Goal: Transaction & Acquisition: Purchase product/service

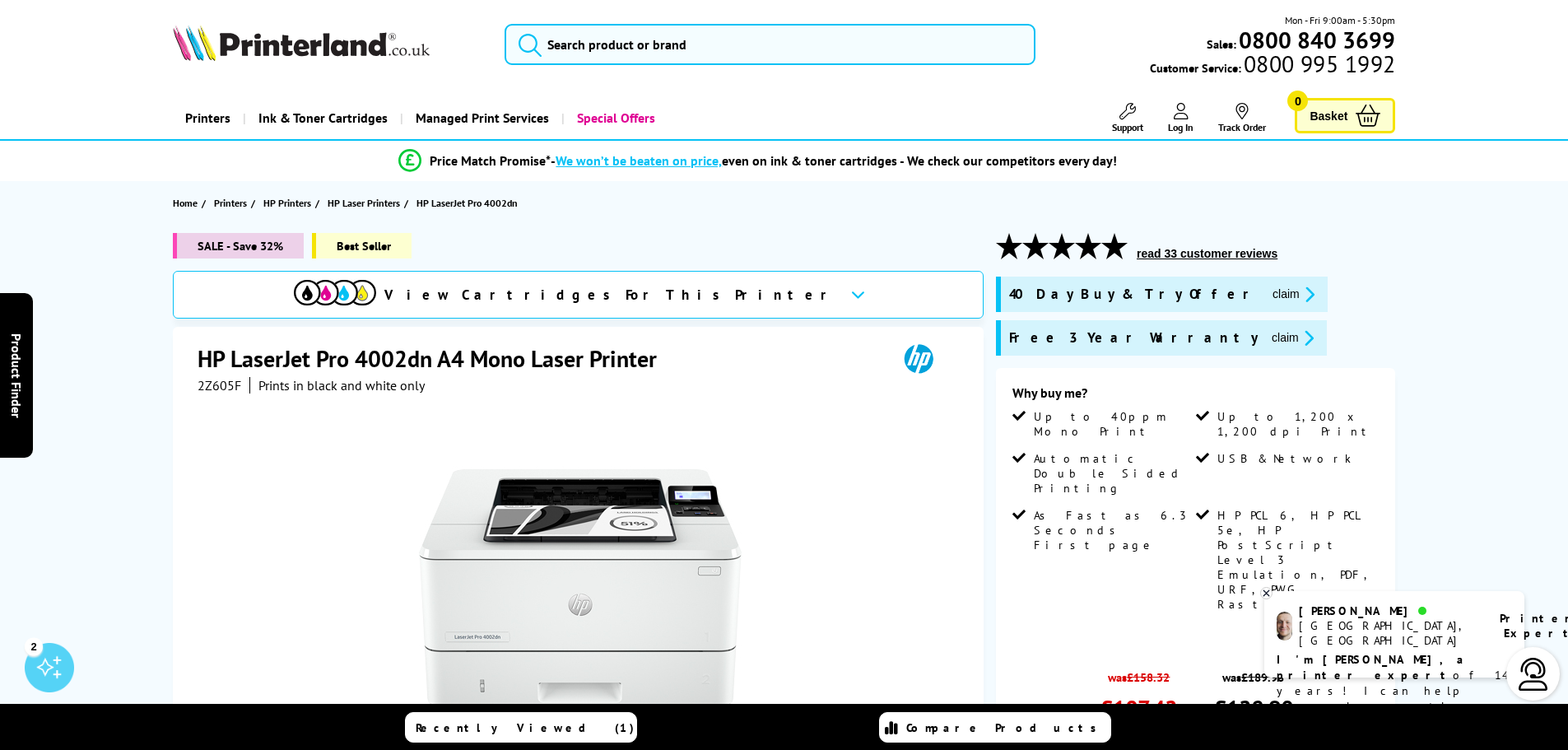
scroll to position [82, 0]
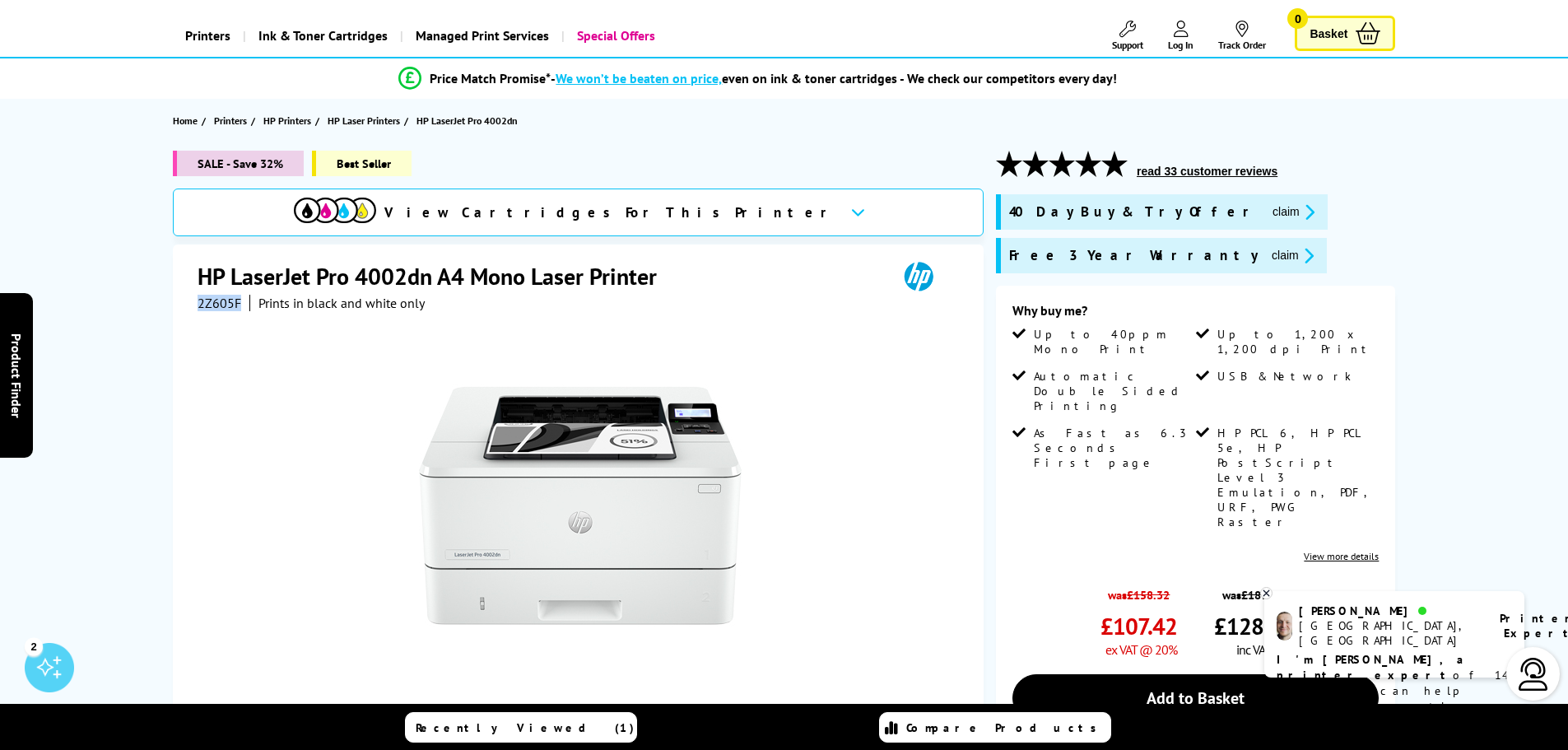
drag, startPoint x: 238, startPoint y: 305, endPoint x: 195, endPoint y: 305, distance: 43.0
click at [195, 305] on div "HP LaserJet Pro 4002dn A4 Mono Laser Printer 2Z605F Prints in black and white o…" at bounding box center [578, 598] width 811 height 709
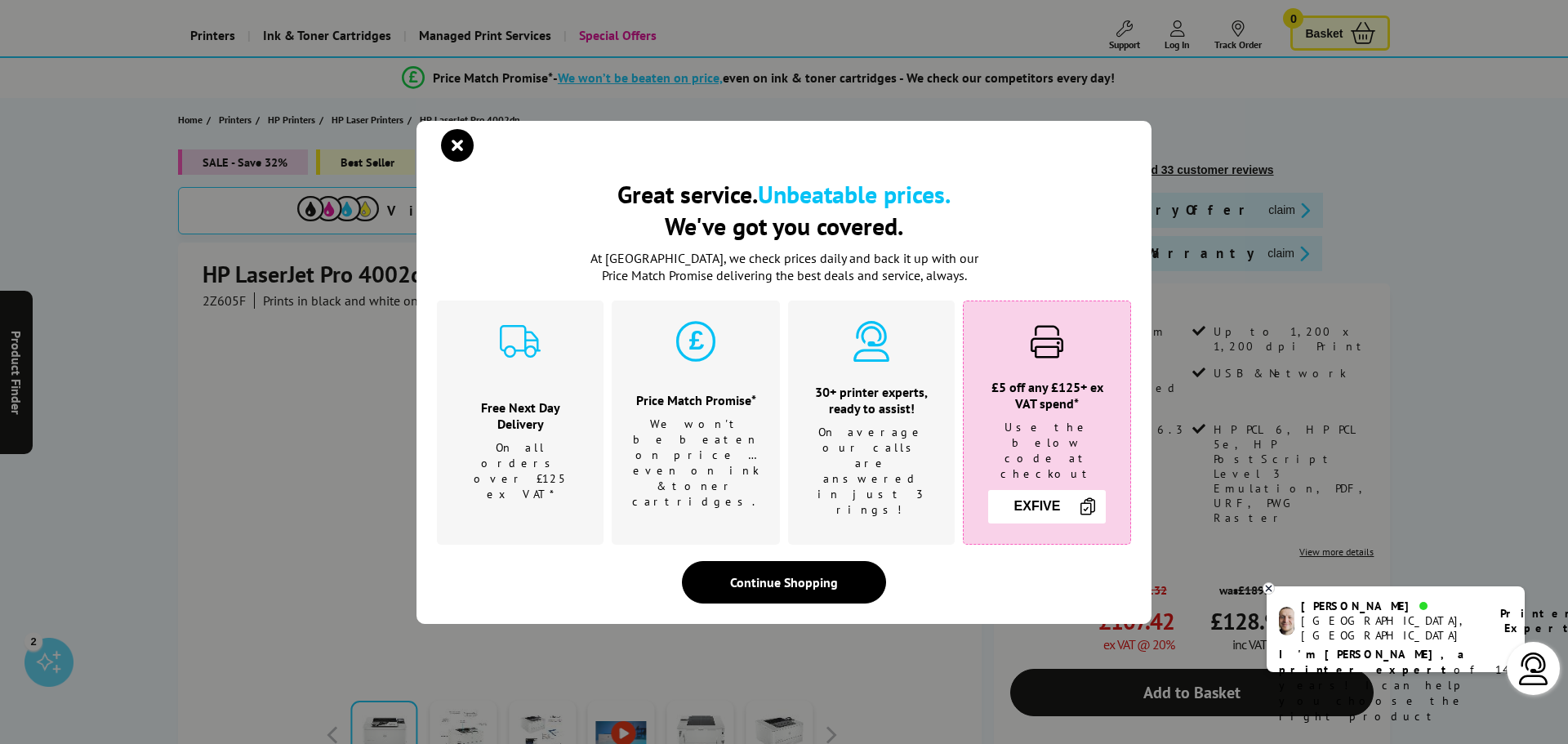
drag, startPoint x: 217, startPoint y: 303, endPoint x: 133, endPoint y: 285, distance: 85.9
click at [133, 285] on div "Great service. Unbeatable prices. We've got you covered. Great service. Unbeata…" at bounding box center [784, 372] width 1568 height 744
click at [458, 162] on icon "close modal" at bounding box center [457, 146] width 33 height 33
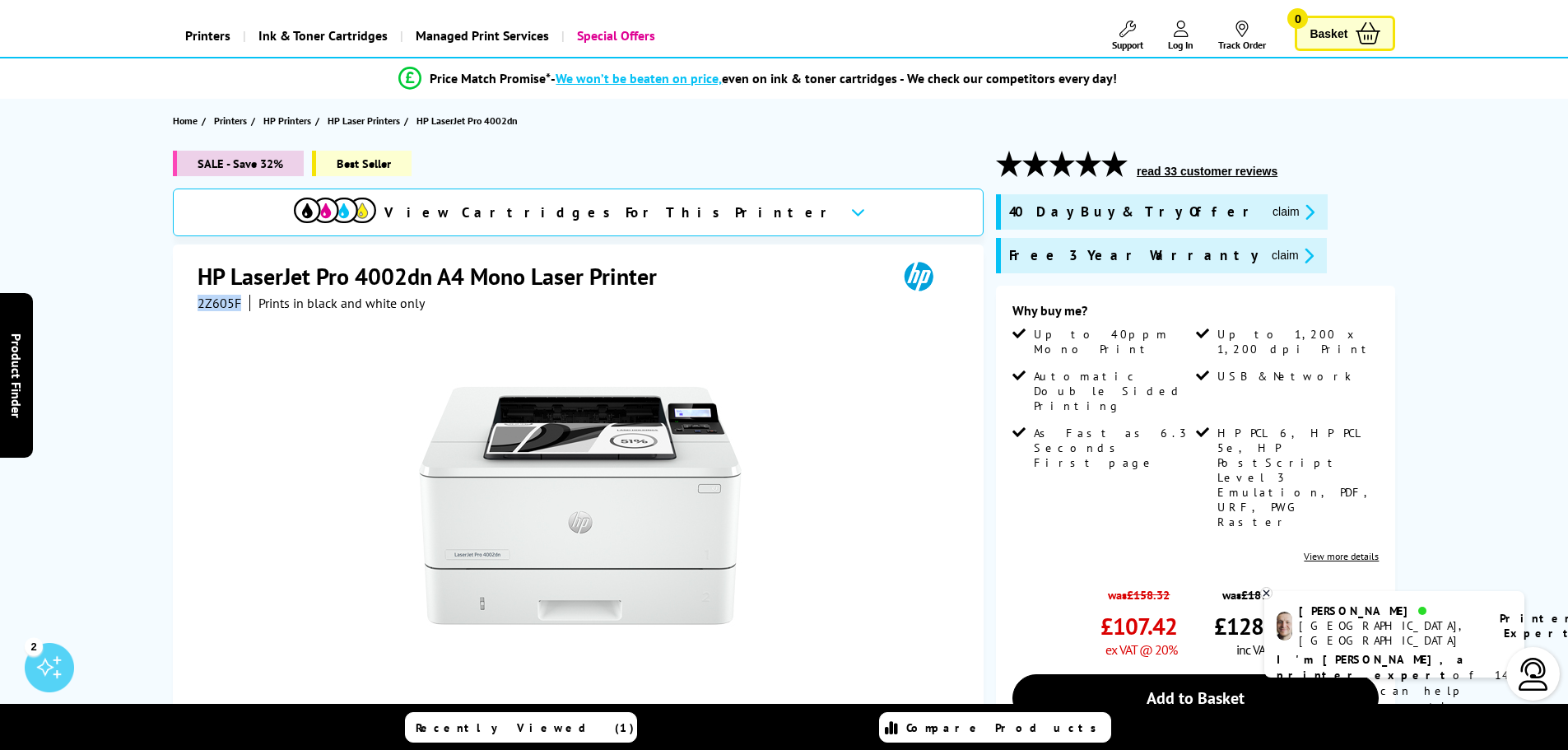
drag, startPoint x: 242, startPoint y: 303, endPoint x: 196, endPoint y: 303, distance: 46.0
click at [196, 303] on div "HP LaserJet Pro 4002dn A4 Mono Laser Printer 2Z605F Prints in black and white o…" at bounding box center [578, 598] width 811 height 709
copy span "2Z605F"
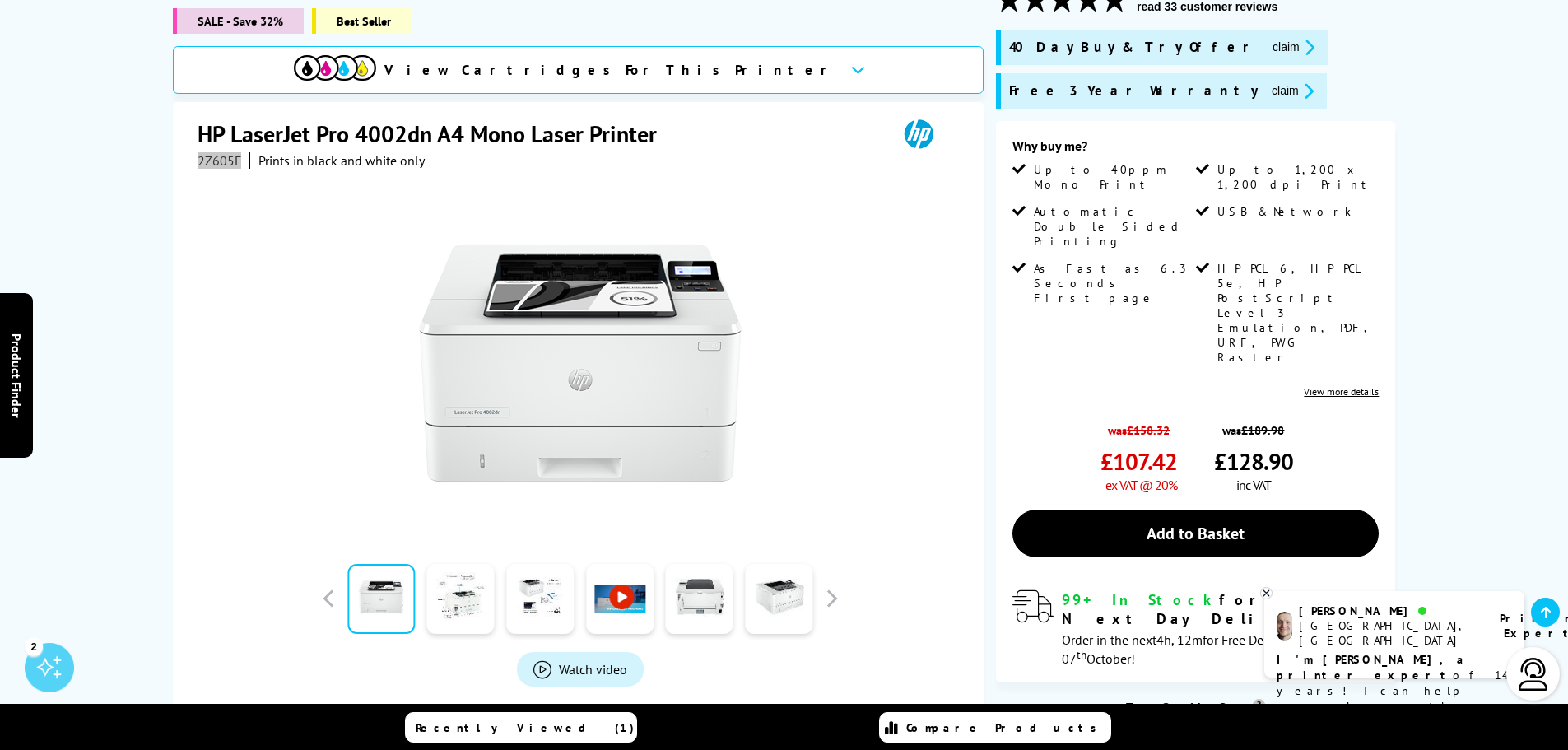
scroll to position [0, 0]
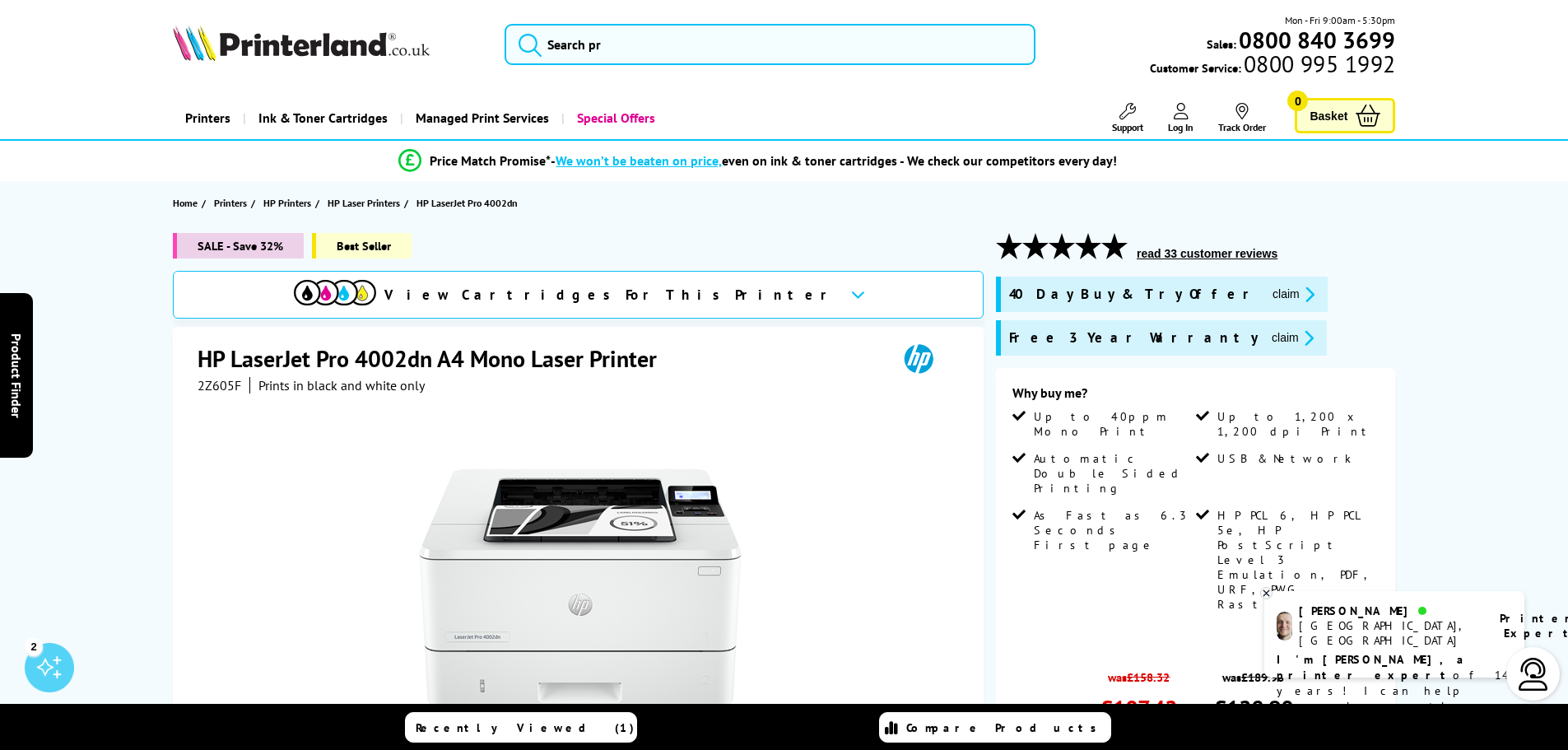
click at [903, 208] on section "Home Printers HP Printers HP Laser Printers HP LaserJet Pro 4002dn" at bounding box center [784, 203] width 1317 height 43
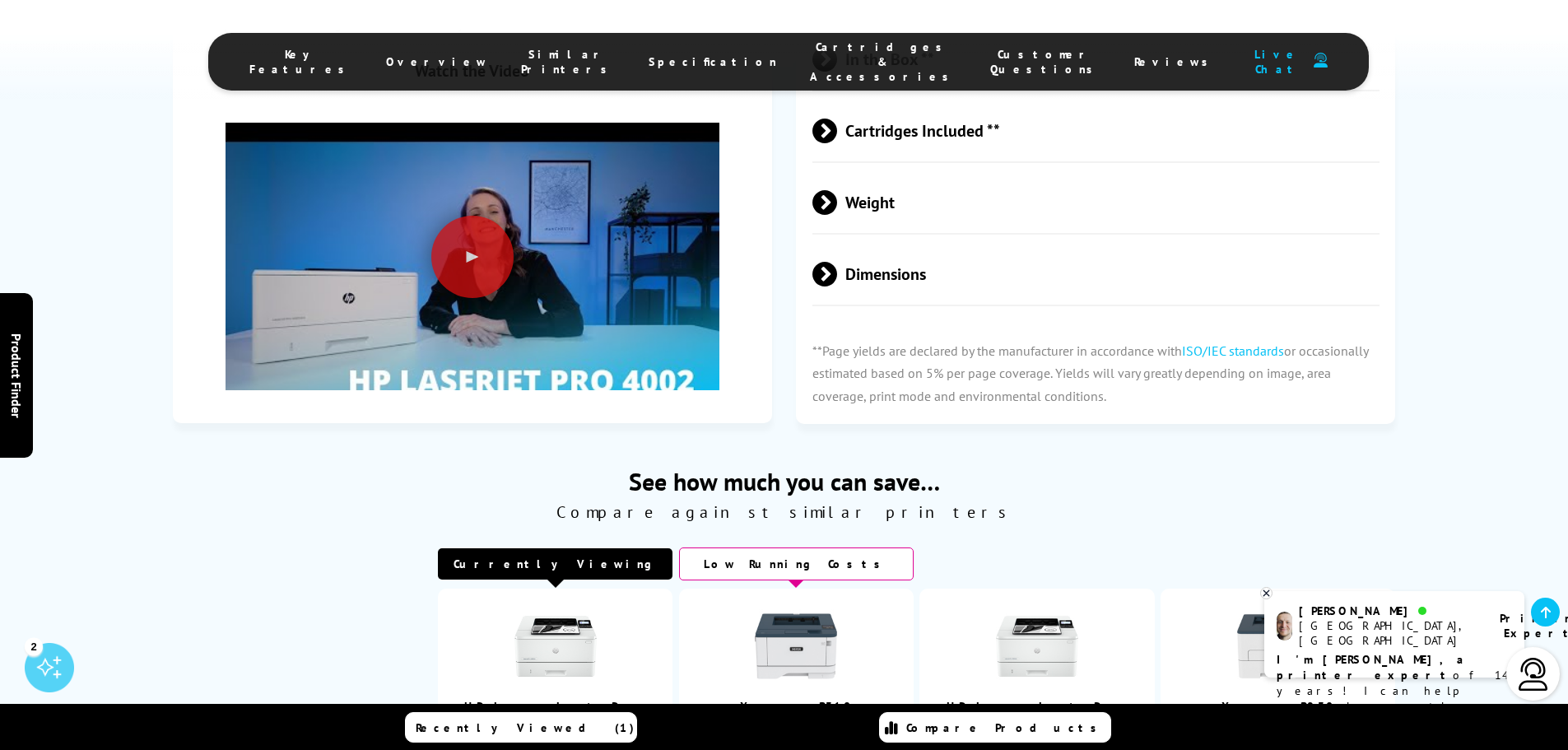
scroll to position [3358, 0]
